Goal: Task Accomplishment & Management: Complete application form

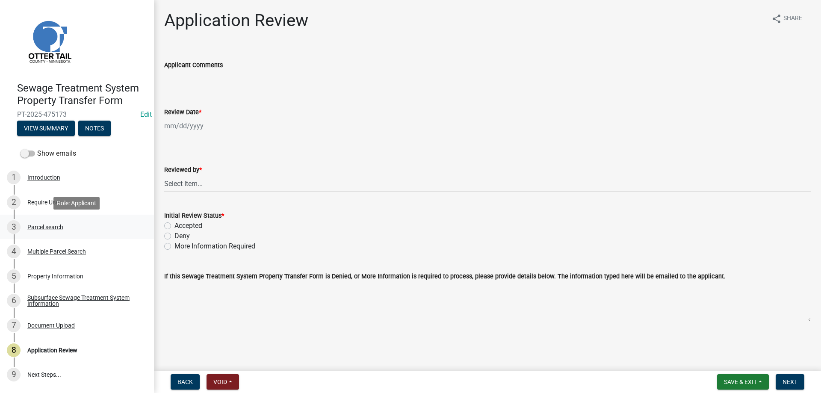
click at [32, 227] on div "Parcel search" at bounding box center [45, 227] width 36 height 6
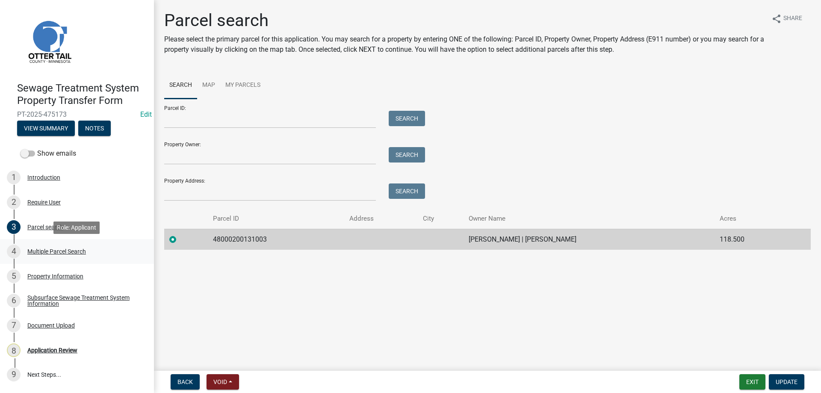
click at [42, 252] on div "Multiple Parcel Search" at bounding box center [56, 251] width 59 height 6
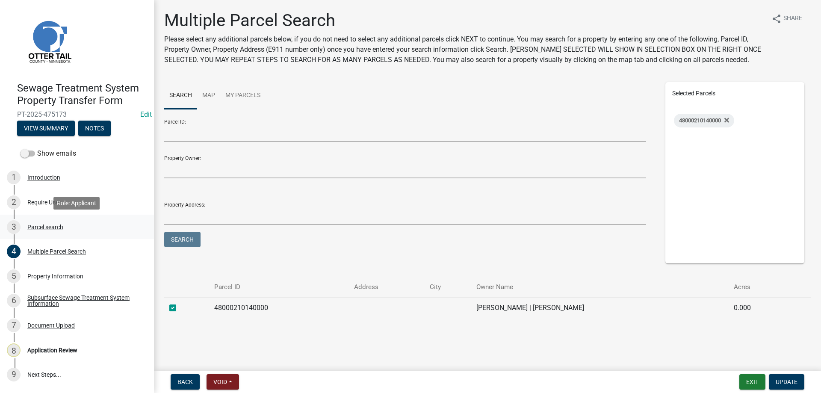
click at [35, 227] on div "Parcel search" at bounding box center [45, 227] width 36 height 6
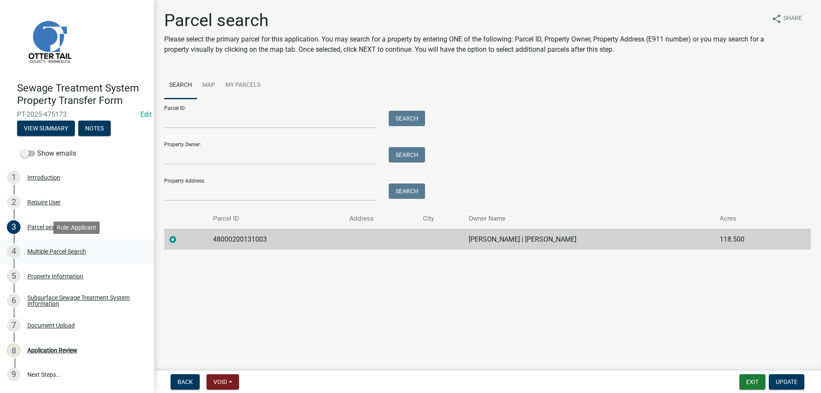
click at [39, 253] on div "Multiple Parcel Search" at bounding box center [56, 251] width 59 height 6
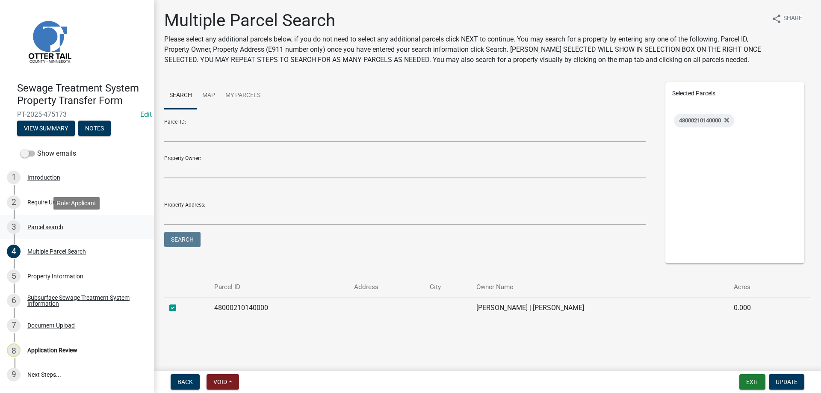
click at [43, 227] on div "Parcel search" at bounding box center [45, 227] width 36 height 6
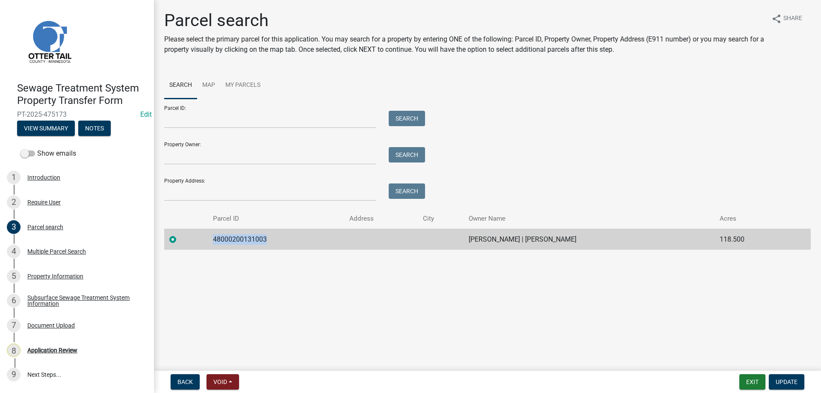
drag, startPoint x: 264, startPoint y: 240, endPoint x: 209, endPoint y: 242, distance: 54.8
click at [209, 242] on td "48000200131003" at bounding box center [276, 239] width 136 height 21
copy td "48000200131003"
click at [45, 251] on div "Multiple Parcel Search" at bounding box center [56, 251] width 59 height 6
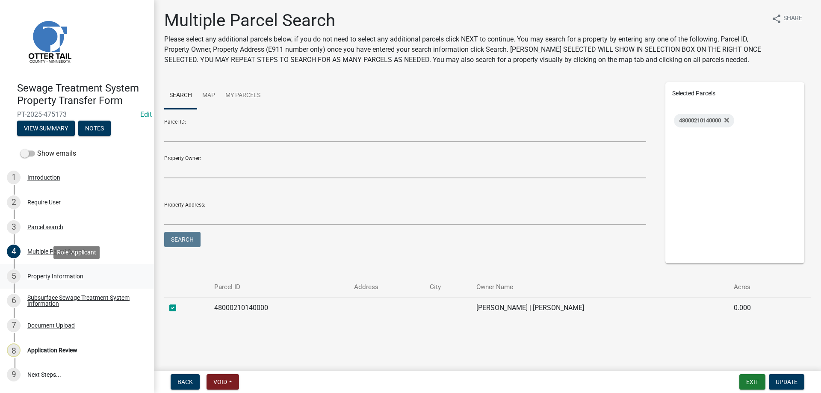
click at [45, 275] on div "Property Information" at bounding box center [55, 276] width 56 height 6
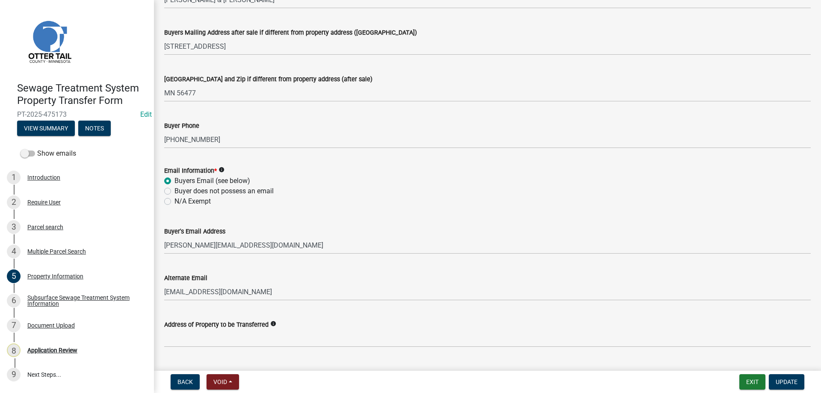
scroll to position [341, 0]
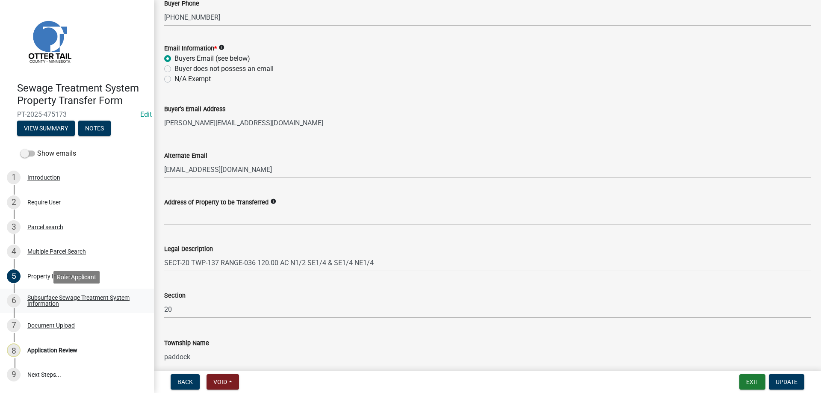
click at [51, 300] on div "Subsurface Sewage Treatment System Information" at bounding box center [83, 301] width 113 height 12
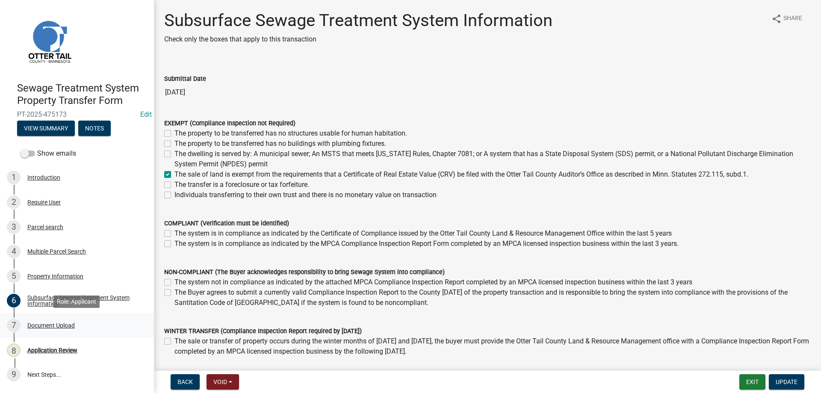
click at [46, 326] on div "Document Upload" at bounding box center [50, 325] width 47 height 6
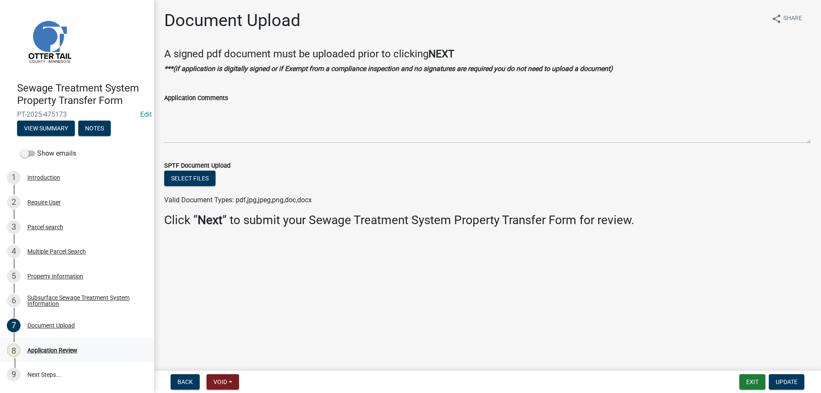
click at [41, 351] on div "Application Review" at bounding box center [52, 350] width 50 height 6
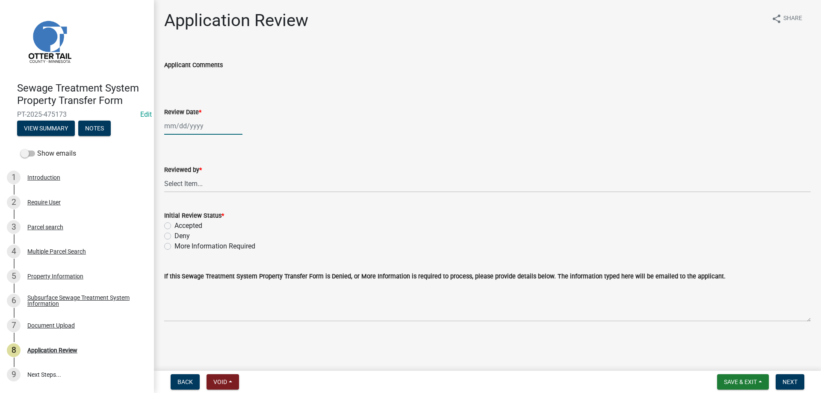
click at [190, 127] on input "Review Date *" at bounding box center [203, 126] width 78 height 18
select select "9"
select select "2025"
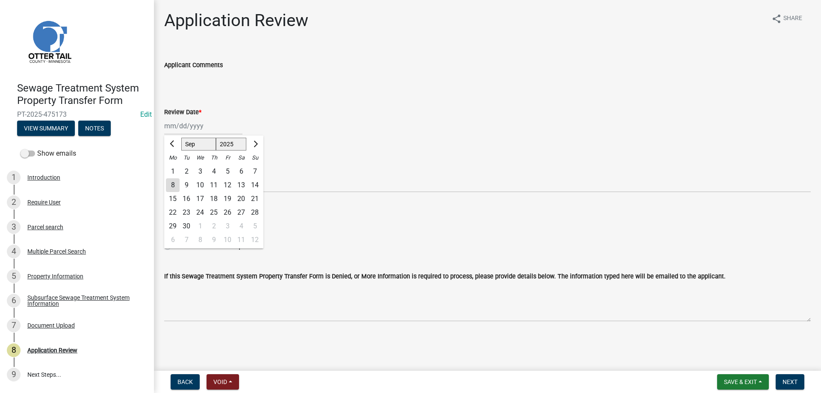
click at [175, 185] on div "8" at bounding box center [173, 185] width 14 height 14
type input "09/08/2025"
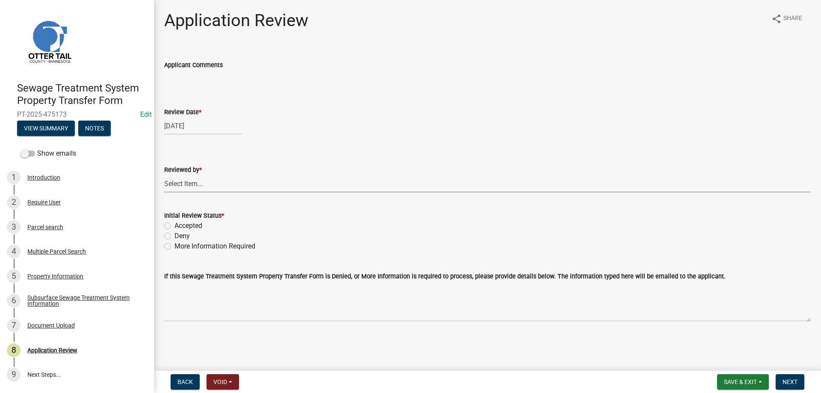
click at [164, 175] on select "Select Item... Alexis Newark Amy Busko Andrea Perales Brittany Tollefson Christ…" at bounding box center [487, 184] width 646 height 18
click option "Michelle Jevne" at bounding box center [0, 0] width 0 height 0
select select "b4c12476-3918-4c31-b34d-126d47b866fd"
click at [171, 226] on div "Accepted" at bounding box center [487, 226] width 646 height 10
click at [174, 225] on label "Accepted" at bounding box center [188, 226] width 28 height 10
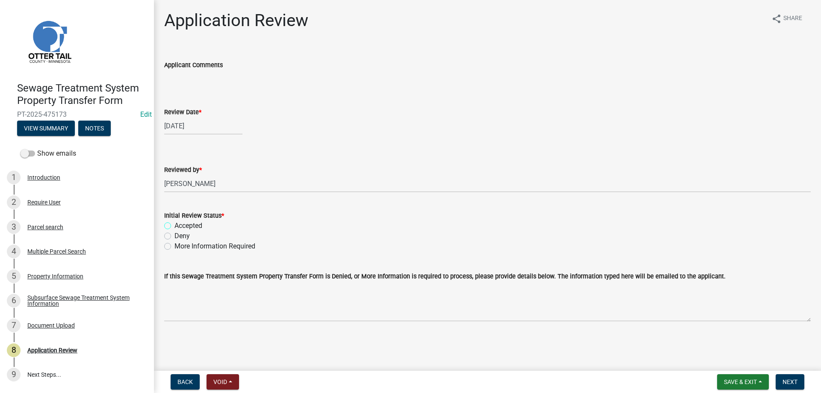
click at [174, 225] on input "Accepted" at bounding box center [177, 224] width 6 height 6
radio input "true"
click at [789, 382] on span "Next" at bounding box center [789, 381] width 15 height 7
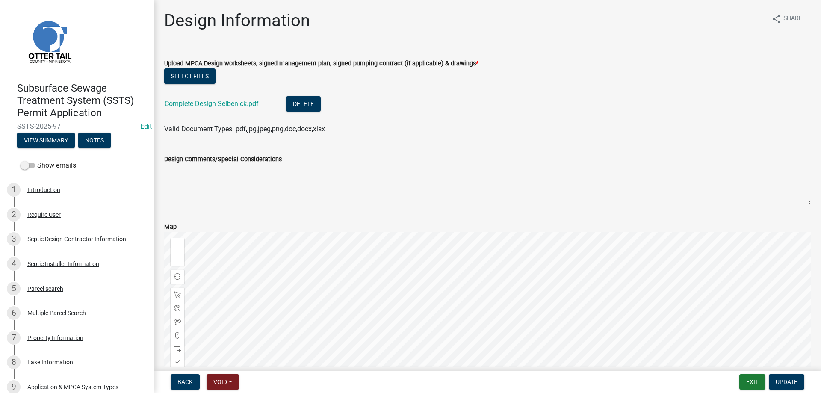
scroll to position [119, 0]
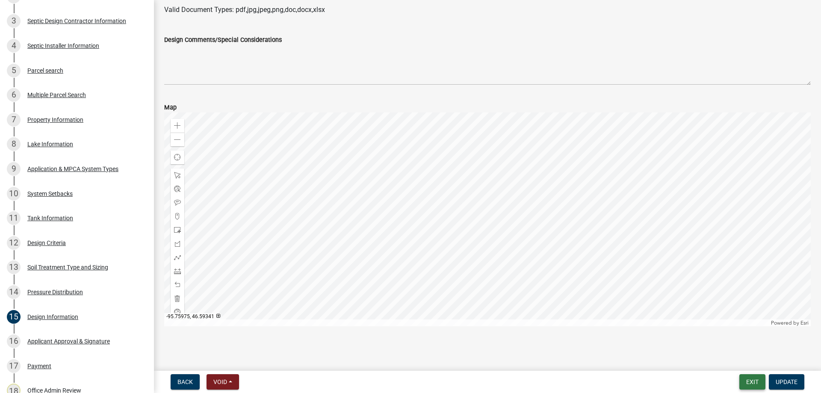
click at [753, 383] on button "Exit" at bounding box center [752, 381] width 26 height 15
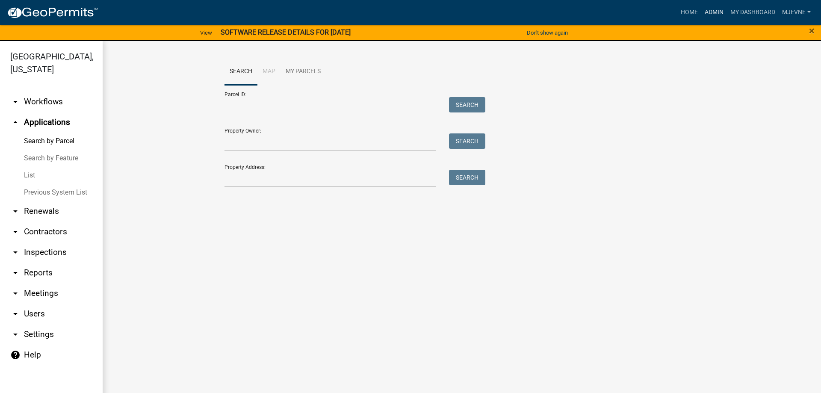
click at [716, 12] on link "Admin" at bounding box center [714, 12] width 26 height 16
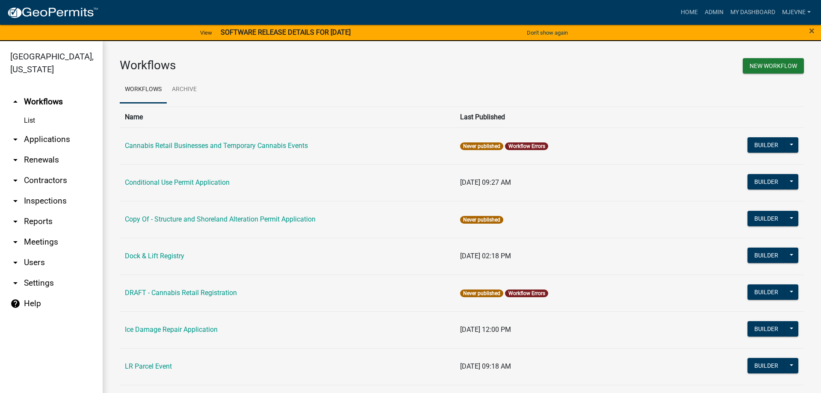
click at [17, 261] on icon "arrow_drop_down" at bounding box center [15, 262] width 10 height 10
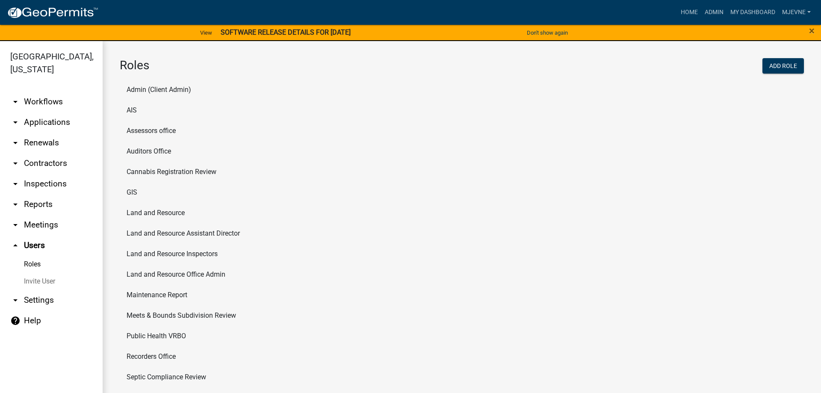
click at [167, 171] on li "Cannabis Registration Review" at bounding box center [462, 172] width 684 height 21
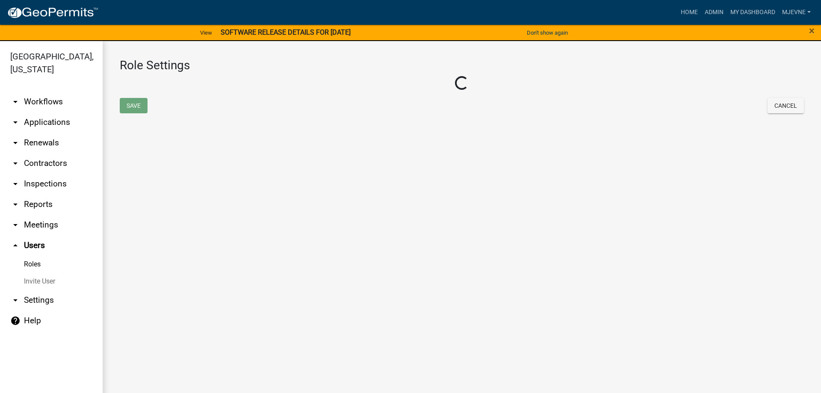
click at [167, 171] on main "Role Settings Loading... Save Cancel" at bounding box center [462, 222] width 718 height 362
select select "5: purple"
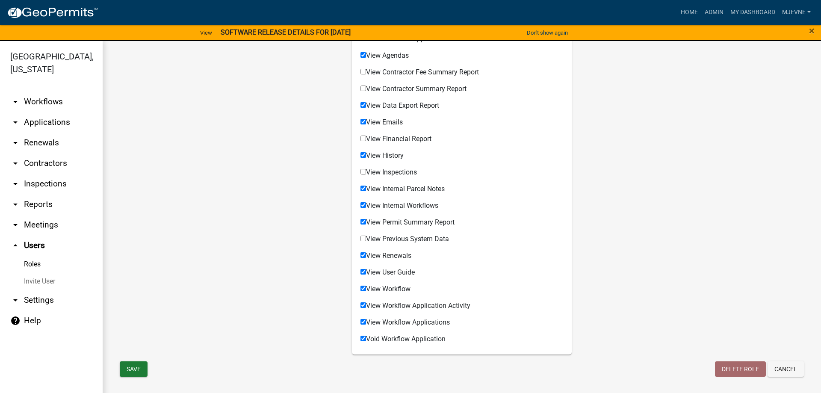
scroll to position [10, 0]
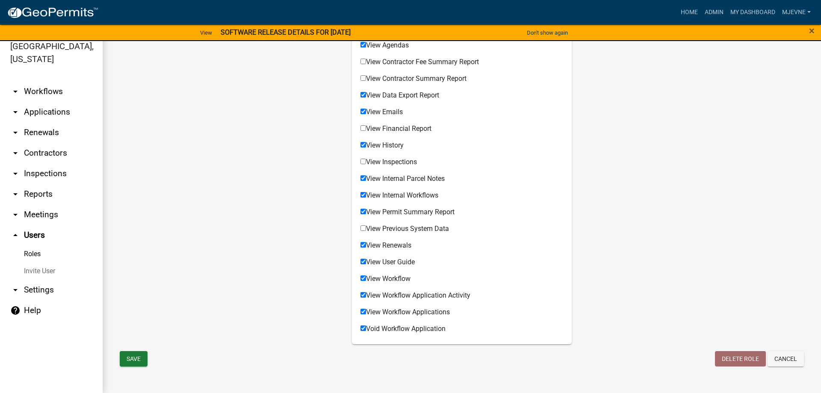
click at [363, 194] on input "View Internal Workflows" at bounding box center [363, 195] width 6 height 6
checkbox input "false"
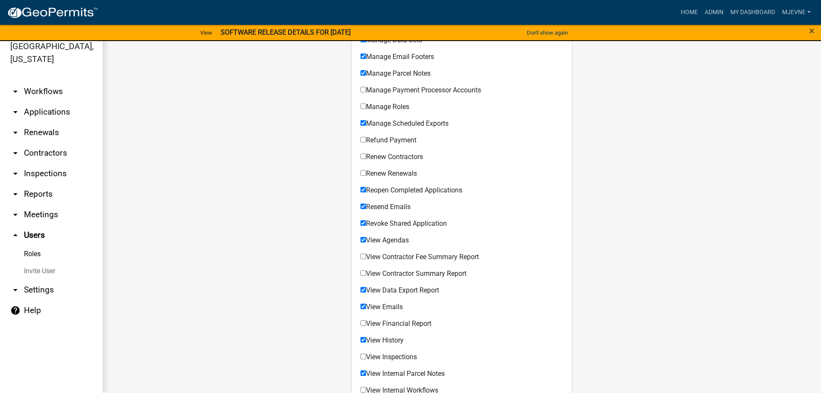
scroll to position [378, 0]
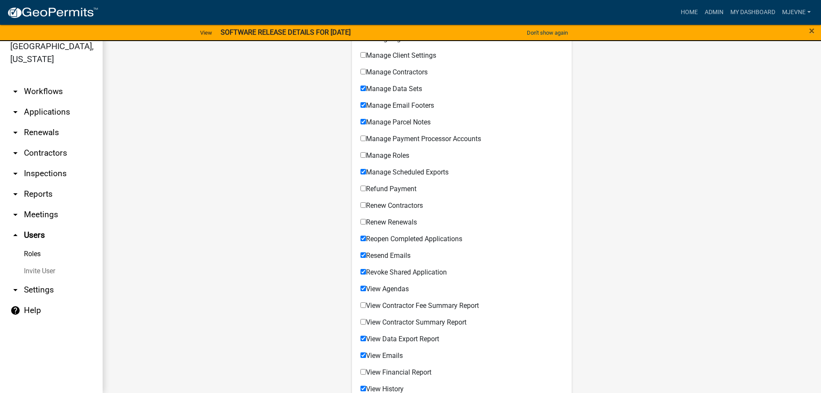
click at [364, 223] on input "Renew Renewals" at bounding box center [363, 222] width 6 height 6
checkbox input "true"
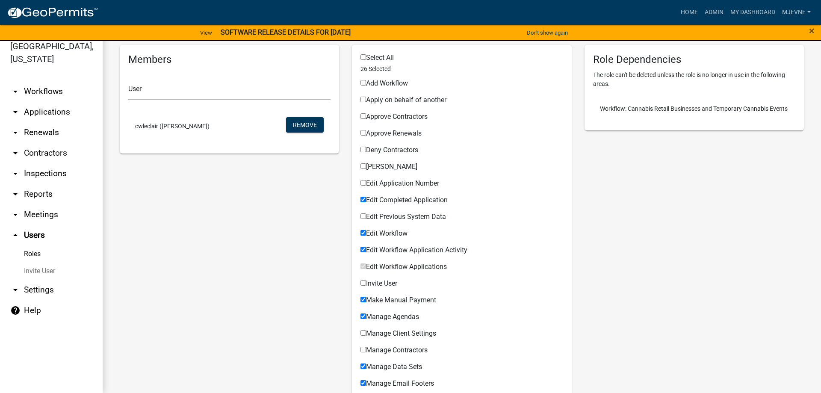
scroll to position [86, 0]
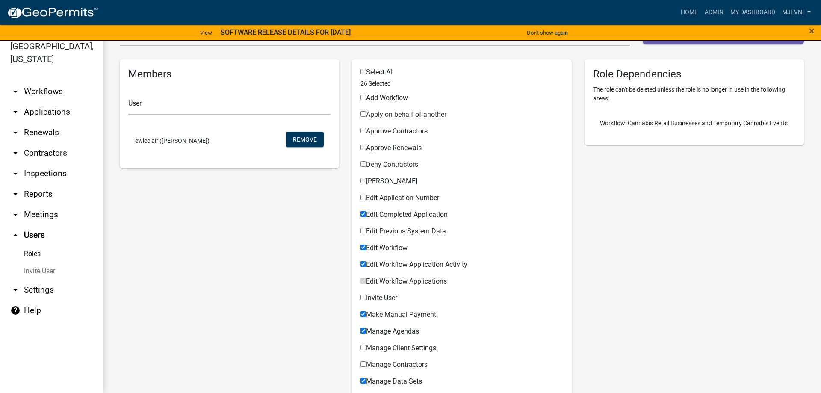
click at [365, 246] on input "Edit Workflow" at bounding box center [363, 248] width 6 height 6
checkbox input "false"
click at [362, 263] on input "Edit Workflow Application Activity" at bounding box center [363, 264] width 6 height 6
checkbox input "false"
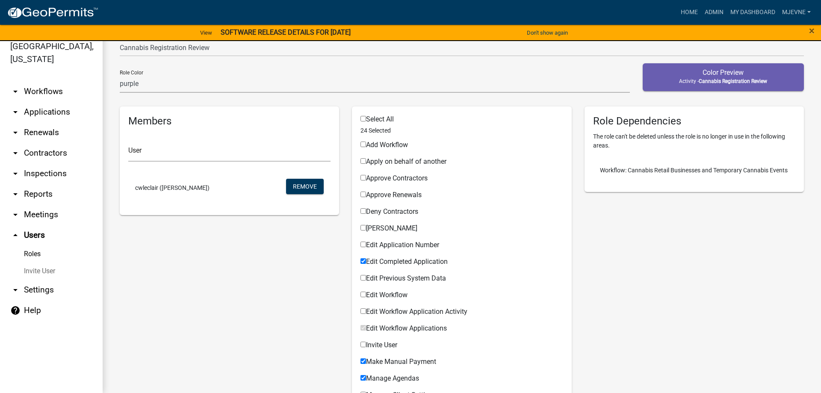
scroll to position [37, 0]
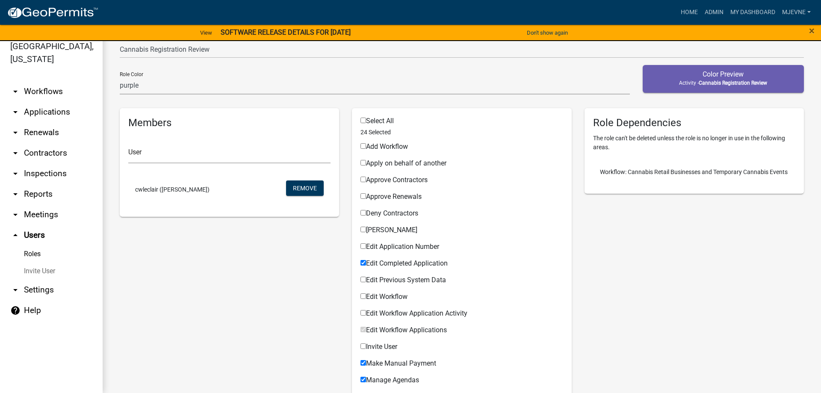
click at [362, 229] on input "[PERSON_NAME]" at bounding box center [363, 230] width 6 height 6
checkbox input "true"
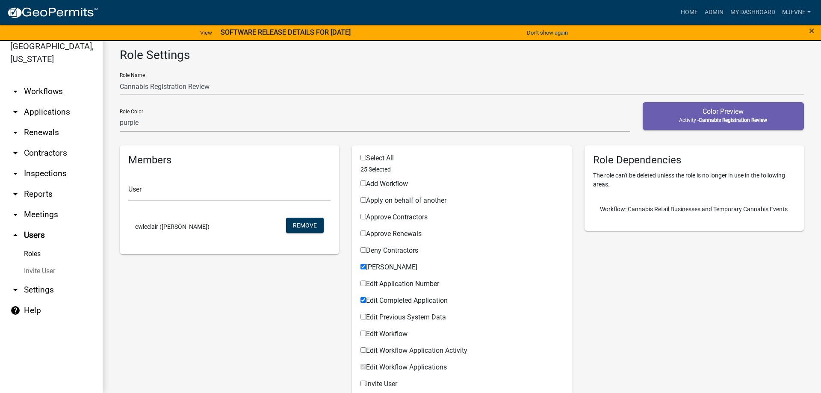
click at [361, 232] on input "Approve Renewals" at bounding box center [363, 233] width 6 height 6
checkbox input "true"
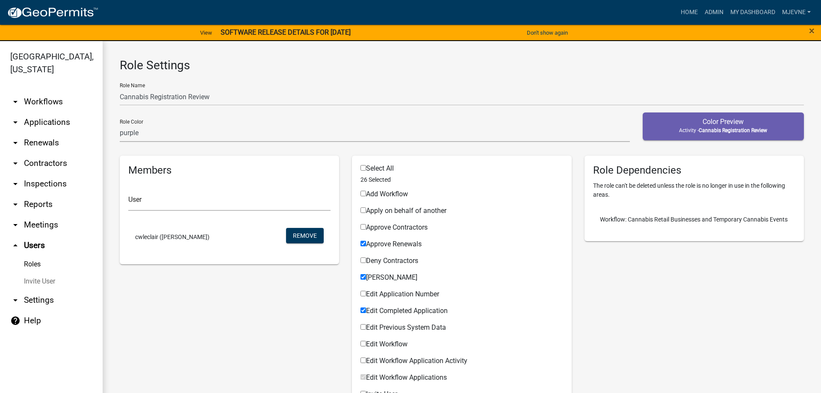
click at [725, 130] on span "Cannabis Registration Review" at bounding box center [732, 130] width 68 height 6
click at [120, 124] on select "none green yellow orange red purple light-blue light-green light-yellow" at bounding box center [375, 133] width 510 height 18
click option "light-green" at bounding box center [0, 0] width 0 height 0
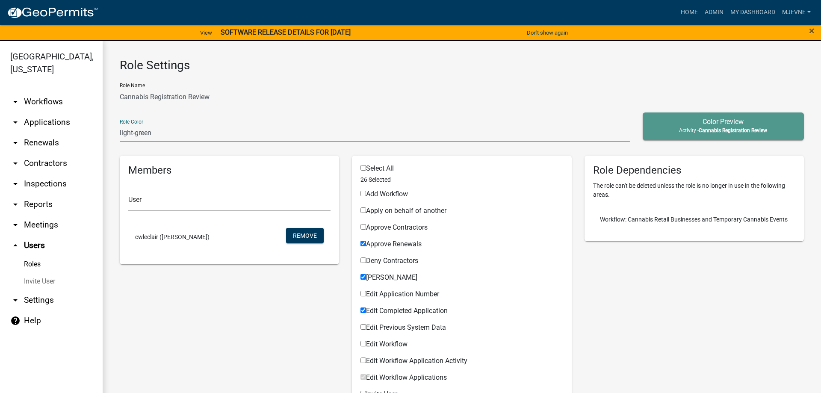
click at [120, 124] on select "none green yellow orange red purple light-blue light-green light-yellow" at bounding box center [375, 133] width 510 height 18
click option "light-yellow" at bounding box center [0, 0] width 0 height 0
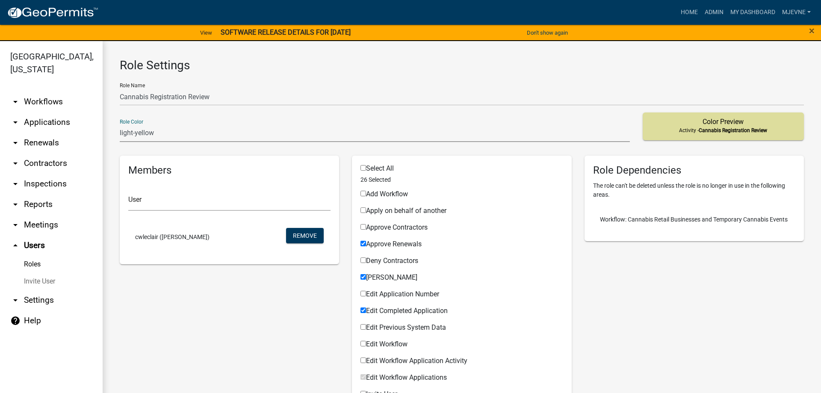
click at [120, 124] on select "none green yellow orange red purple light-blue light-green light-yellow" at bounding box center [375, 133] width 510 height 18
click option "yellow" at bounding box center [0, 0] width 0 height 0
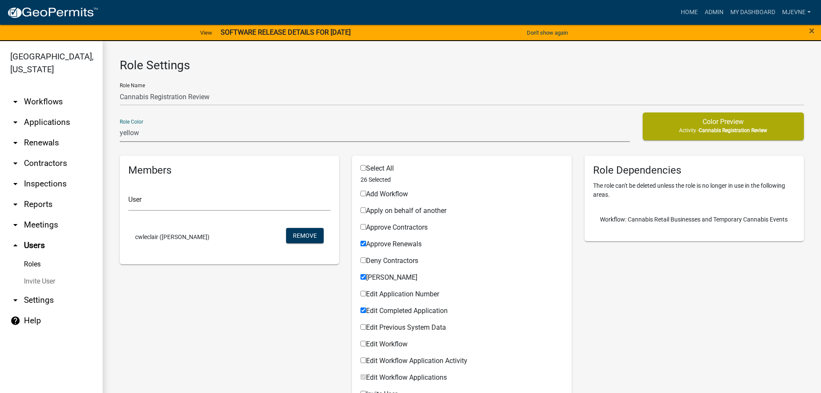
click at [120, 124] on select "none green yellow orange red purple light-blue light-green light-yellow" at bounding box center [375, 133] width 510 height 18
click option "green" at bounding box center [0, 0] width 0 height 0
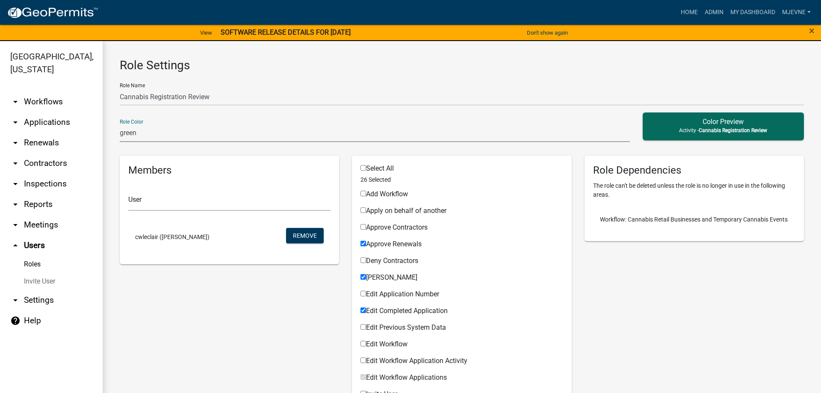
click at [120, 124] on select "none green yellow orange red purple light-blue light-green light-yellow" at bounding box center [375, 133] width 510 height 18
select select "2: yellow"
click option "yellow" at bounding box center [0, 0] width 0 height 0
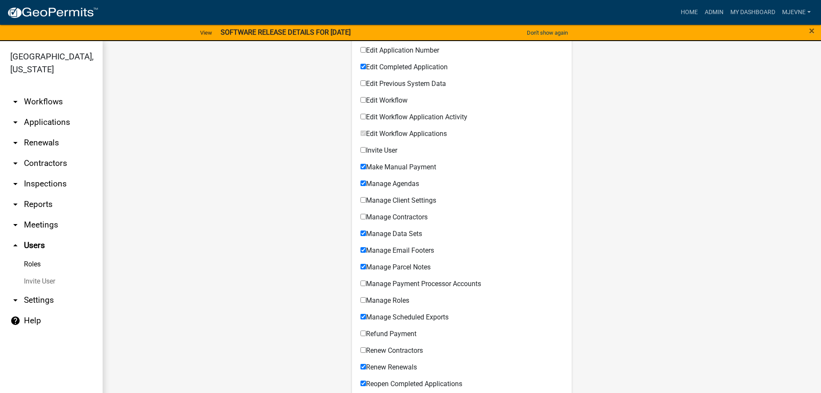
scroll to position [622, 0]
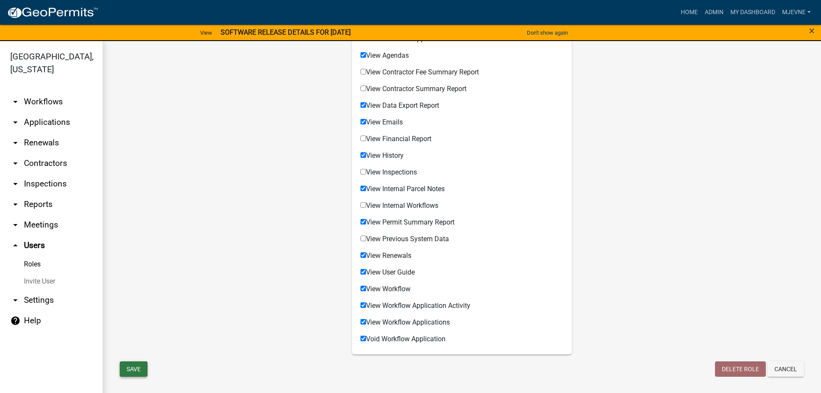
click at [132, 370] on button "Save" at bounding box center [134, 368] width 28 height 15
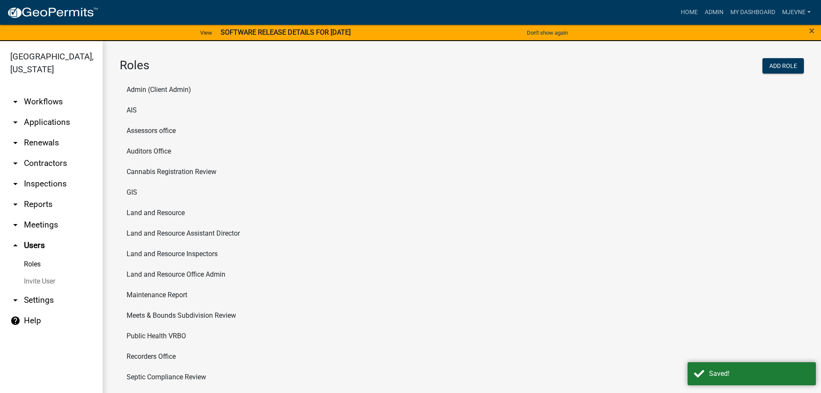
click at [33, 280] on link "Invite User" at bounding box center [51, 281] width 103 height 17
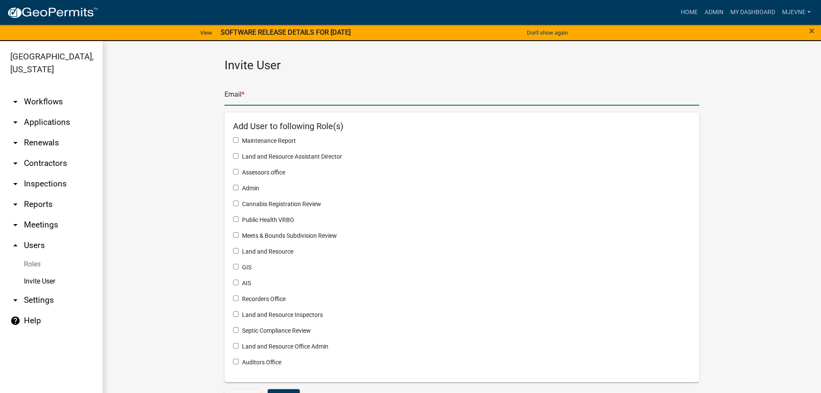
click at [267, 100] on input "text" at bounding box center [461, 97] width 474 height 18
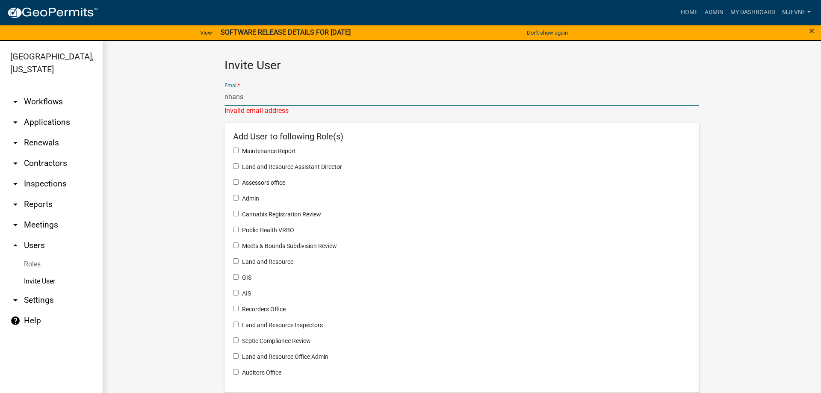
type input "nhans"
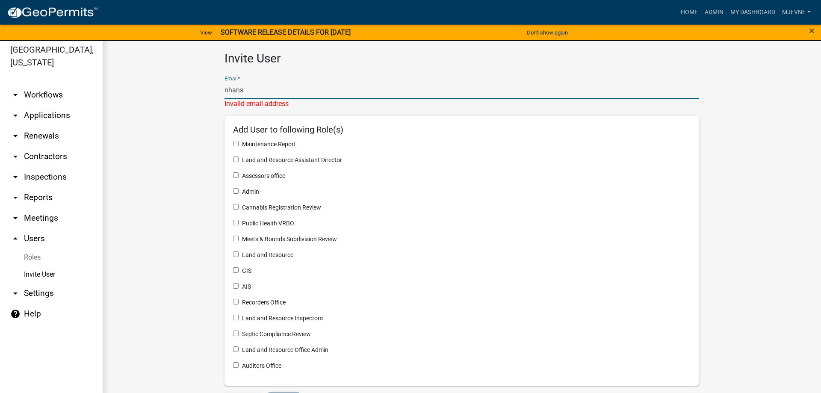
scroll to position [10, 0]
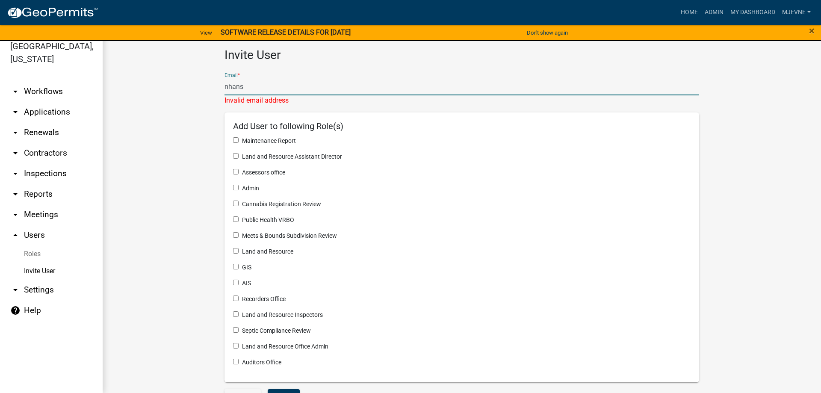
click at [14, 235] on icon "arrow_drop_up" at bounding box center [15, 235] width 10 height 10
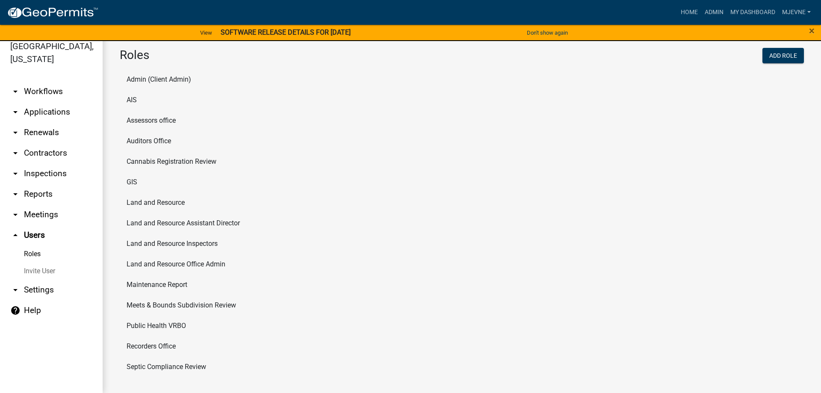
click at [31, 312] on link "help Help" at bounding box center [51, 310] width 103 height 21
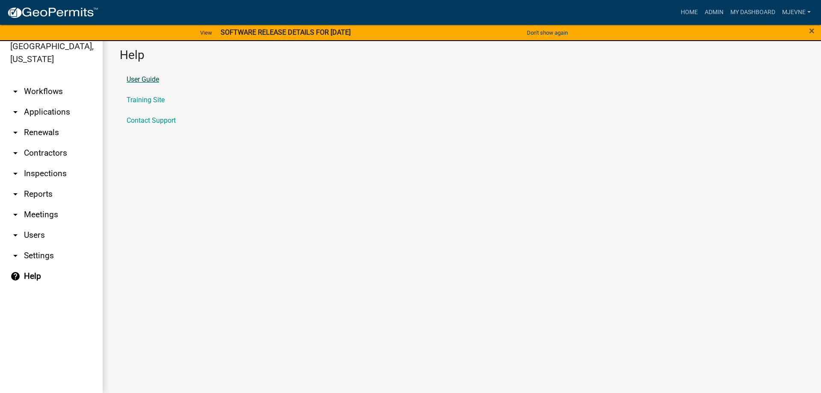
click at [136, 80] on link "User Guide" at bounding box center [143, 79] width 32 height 7
click at [29, 277] on link "help Help" at bounding box center [51, 276] width 103 height 21
click at [152, 79] on link "User Guide" at bounding box center [143, 79] width 32 height 7
click at [15, 235] on icon "arrow_drop_down" at bounding box center [15, 235] width 10 height 10
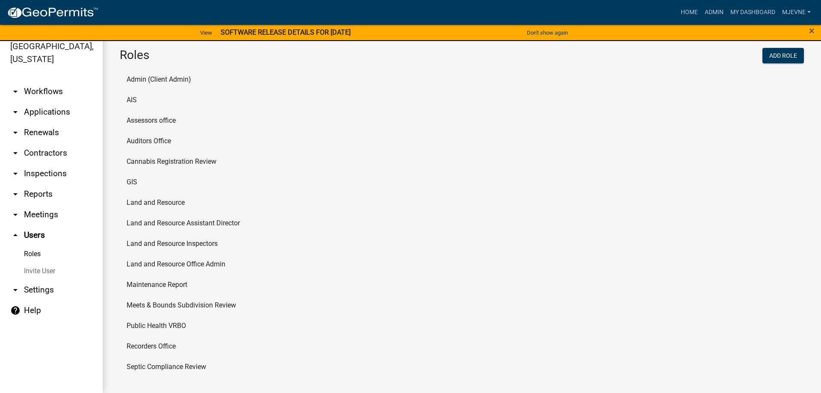
click at [172, 162] on li "Cannabis Registration Review" at bounding box center [462, 161] width 684 height 21
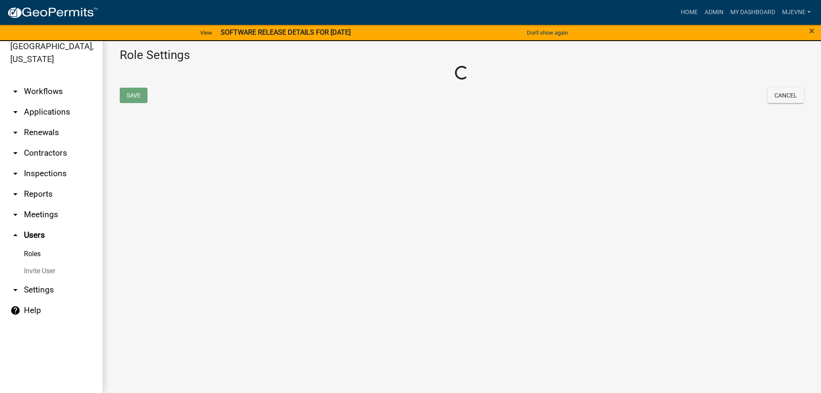
select select "2: yellow"
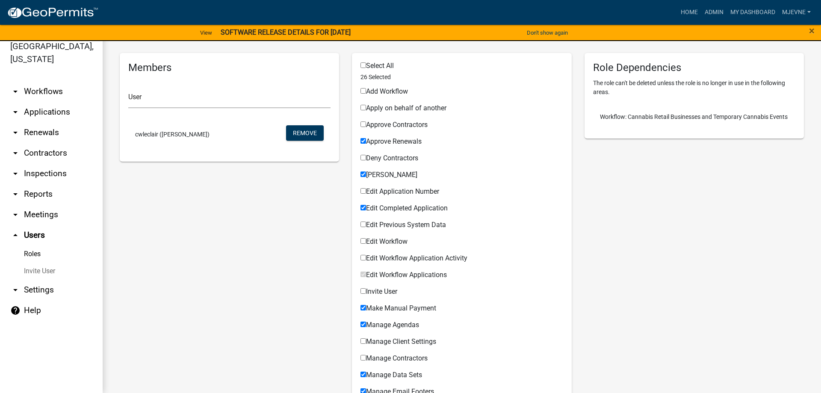
scroll to position [195, 0]
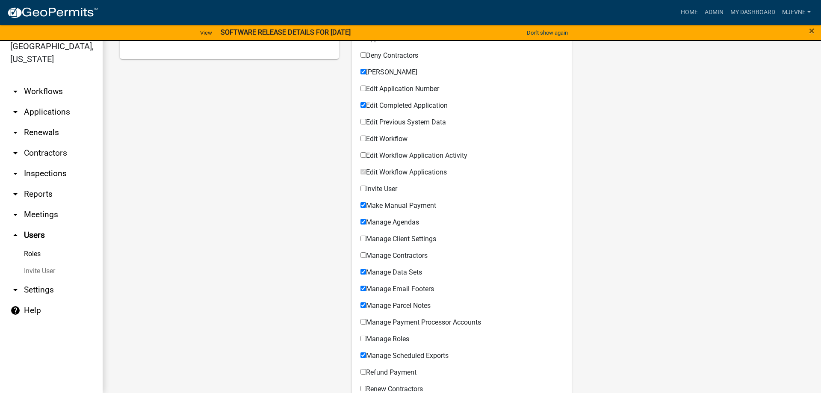
click at [363, 137] on input "Edit Workflow" at bounding box center [363, 139] width 6 height 6
checkbox input "true"
click at [363, 155] on input "Edit Workflow Application Activity" at bounding box center [363, 155] width 6 height 6
checkbox input "true"
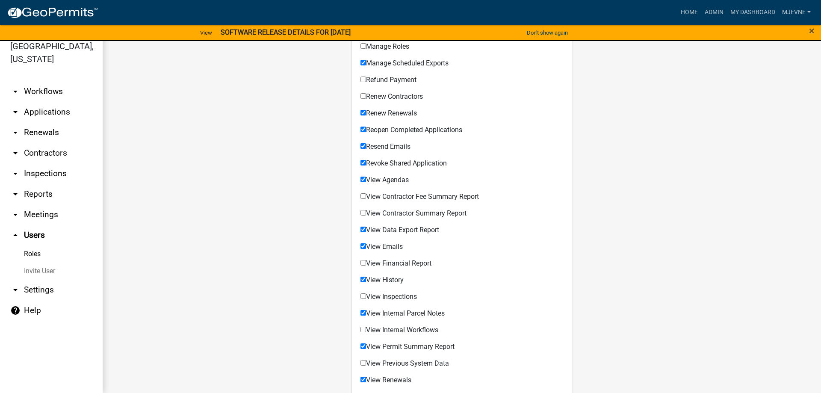
scroll to position [536, 0]
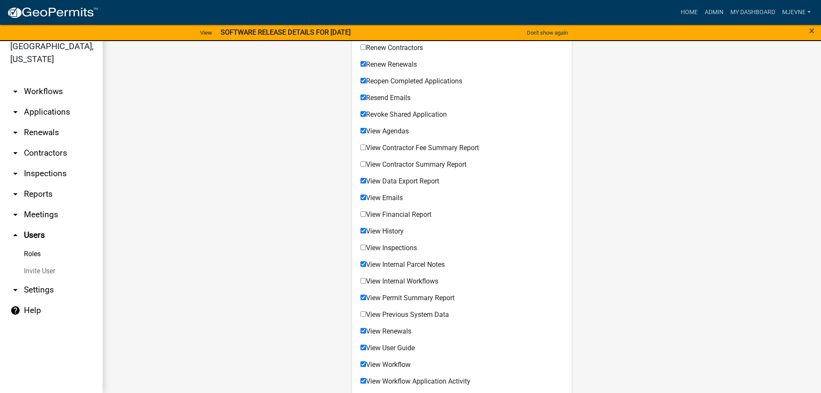
click at [364, 215] on input "View Financial Report" at bounding box center [363, 214] width 6 height 6
click at [365, 216] on input "View Financial Report" at bounding box center [363, 214] width 6 height 6
checkbox input "false"
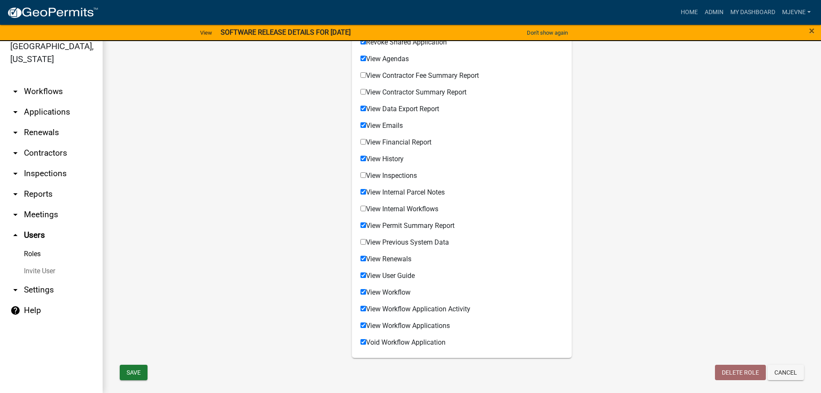
scroll to position [622, 0]
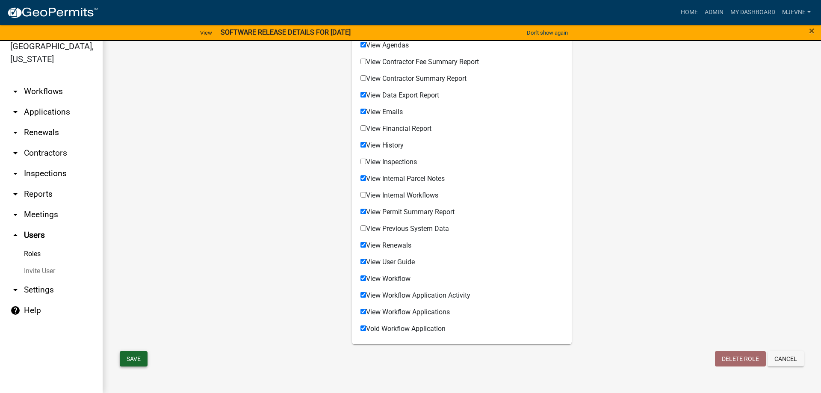
click at [136, 360] on button "Save" at bounding box center [134, 358] width 28 height 15
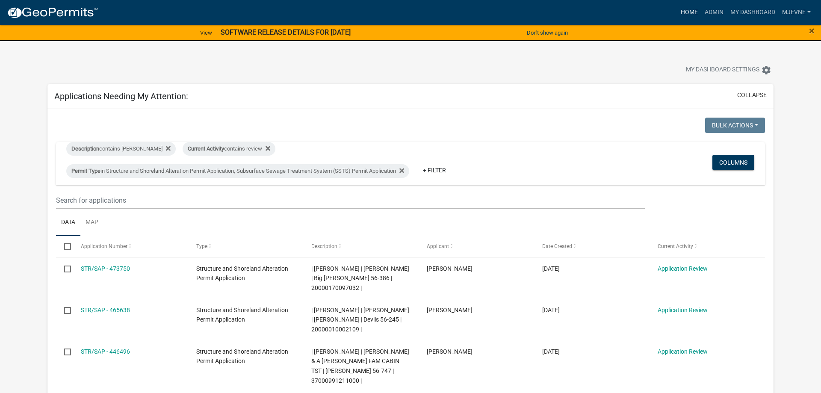
click at [690, 10] on link "Home" at bounding box center [689, 12] width 24 height 16
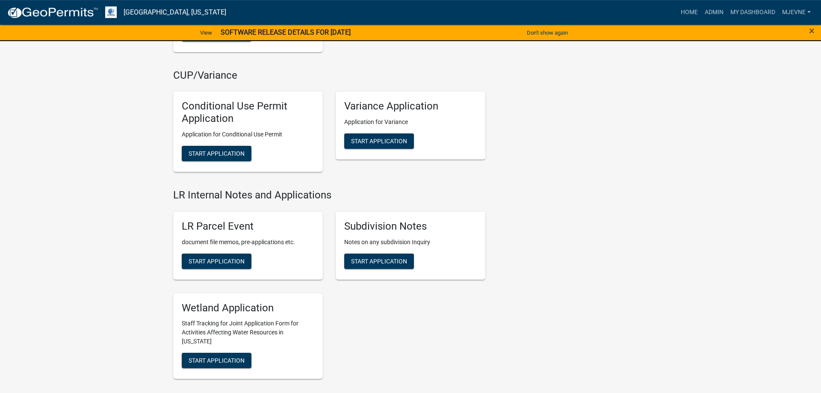
scroll to position [1177, 0]
click at [203, 260] on span "Start Application" at bounding box center [217, 260] width 56 height 7
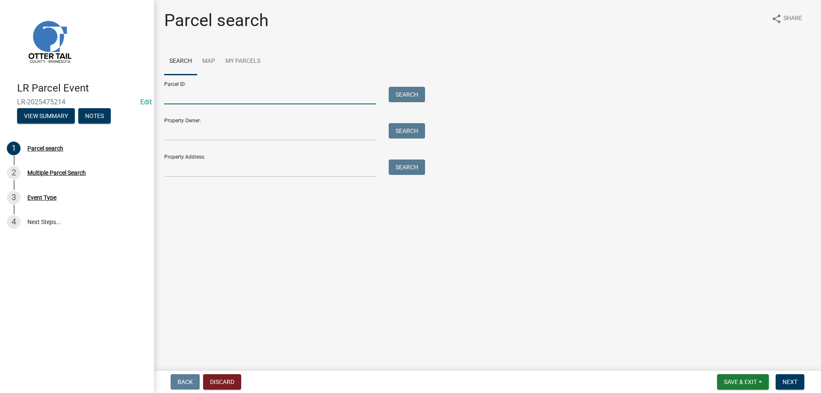
click at [182, 94] on input "Parcel ID:" at bounding box center [270, 96] width 212 height 18
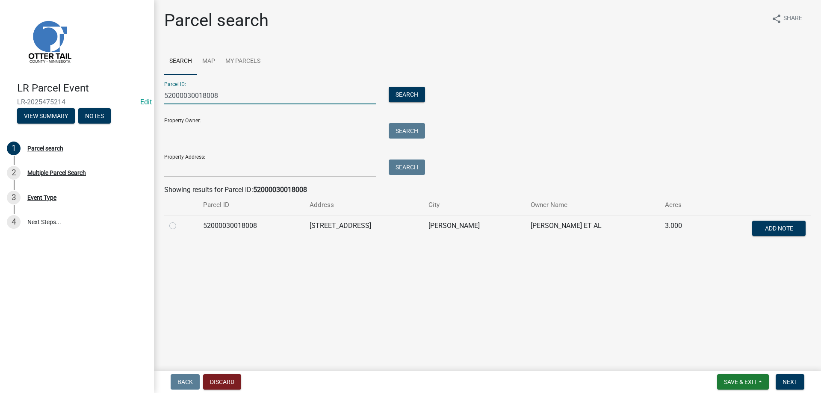
type input "52000030018008"
click at [180, 221] on label at bounding box center [180, 221] width 0 height 0
click at [180, 226] on input "radio" at bounding box center [183, 224] width 6 height 6
radio input "true"
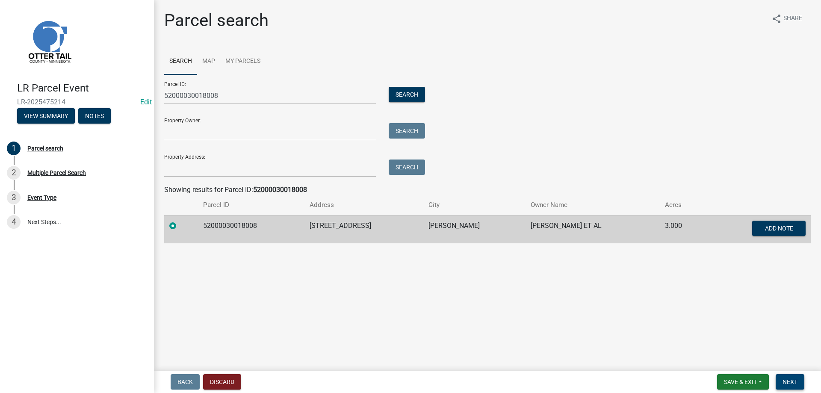
click at [790, 381] on span "Next" at bounding box center [789, 381] width 15 height 7
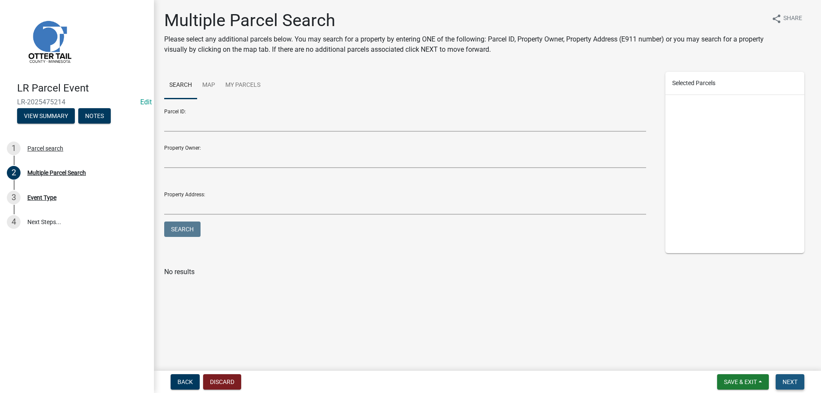
click at [790, 381] on span "Next" at bounding box center [789, 381] width 15 height 7
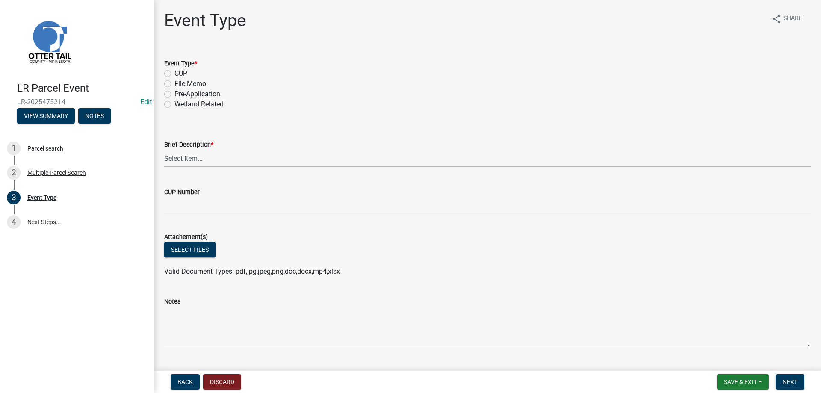
click at [174, 82] on label "File Memo" at bounding box center [190, 84] width 32 height 10
click at [174, 82] on input "File Memo" at bounding box center [177, 82] width 6 height 6
radio input "true"
click at [164, 150] on select "Select Item... Bluff Determination Building or Site line Complaint Corresponden…" at bounding box center [487, 159] width 646 height 18
click option "Soils Letter" at bounding box center [0, 0] width 0 height 0
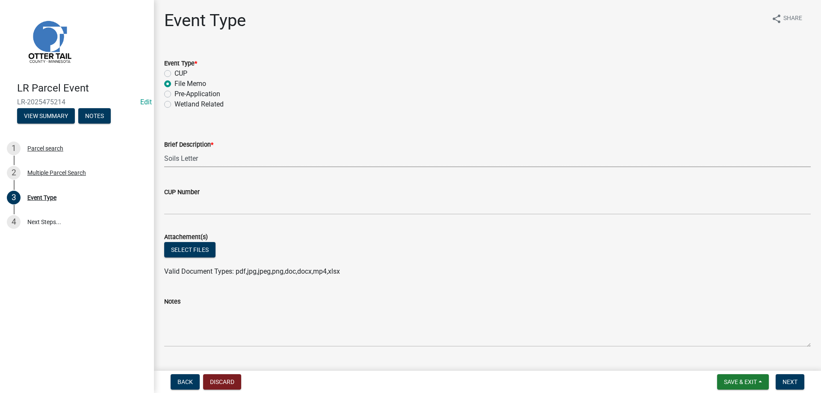
select select "bc5aa519-3cf5-4629-aac2-1a51af55b843"
click at [184, 253] on button "Select files" at bounding box center [189, 249] width 51 height 15
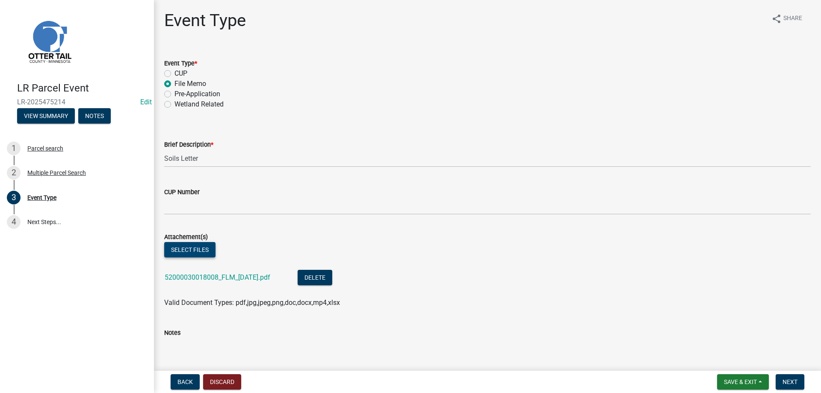
scroll to position [156, 0]
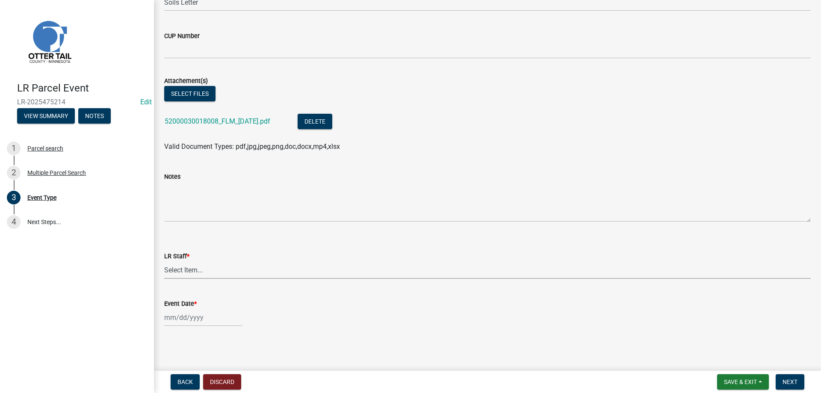
click at [164, 261] on select "Select Item... Alexis Newark Amy Busko Andrea Perales Brittany Tollefson Christ…" at bounding box center [487, 270] width 646 height 18
click option "Michelle Jevne" at bounding box center [0, 0] width 0 height 0
select select "b4c12476-3918-4c31-b34d-126d47b866fd"
click at [177, 322] on input "Event Date *" at bounding box center [203, 318] width 78 height 18
select select "9"
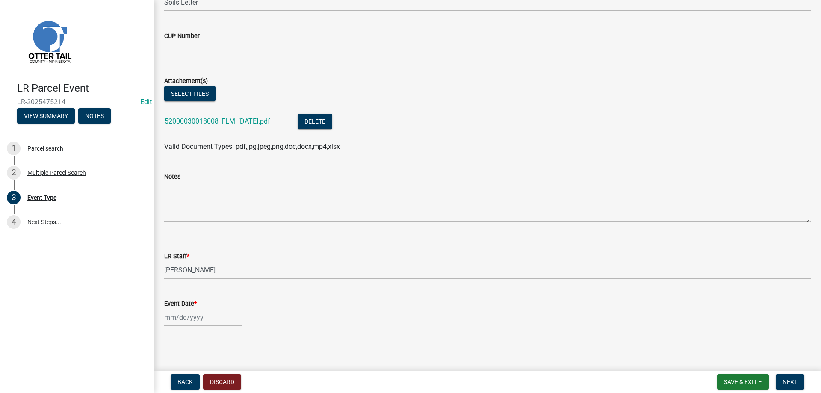
select select "2025"
click at [171, 247] on div "8" at bounding box center [173, 245] width 14 height 14
type input "09/08/2025"
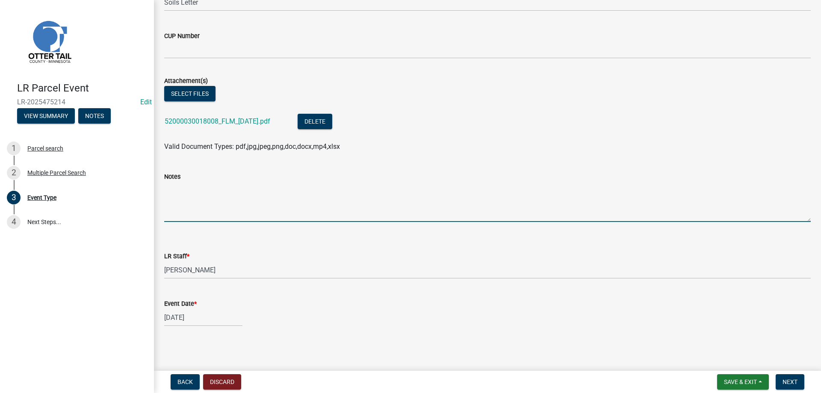
click at [191, 204] on textarea "Notes" at bounding box center [487, 202] width 646 height 40
type textarea "Soils were verified by LR prior to installation system was installed per design."
click at [786, 381] on span "Next" at bounding box center [789, 381] width 15 height 7
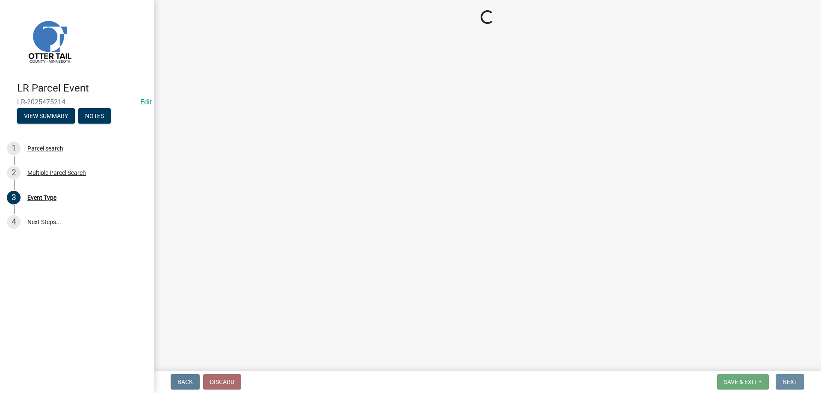
scroll to position [0, 0]
